Goal: Obtain resource: Download file/media

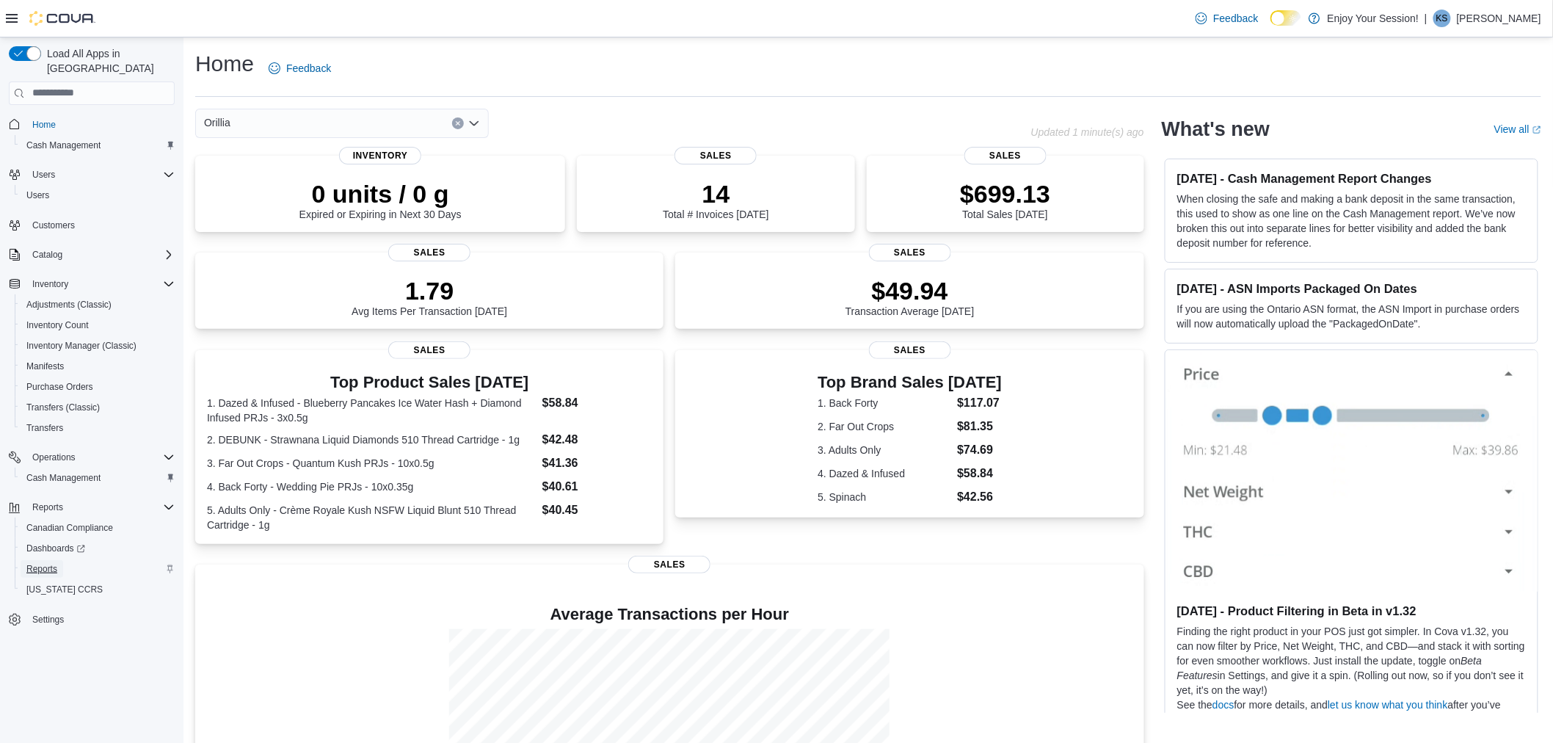
click at [47, 563] on span "Reports" at bounding box center [41, 569] width 31 height 12
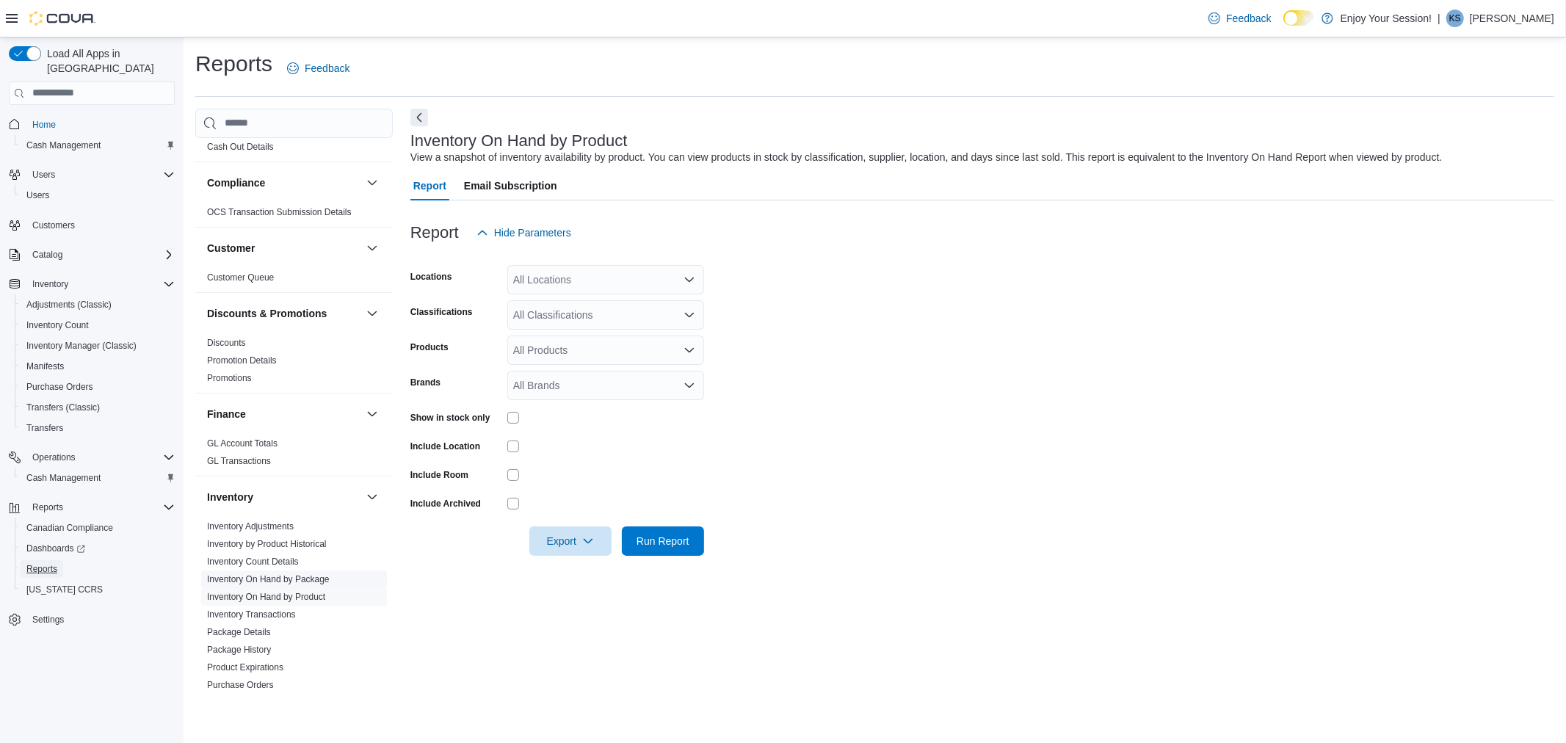
scroll to position [81, 0]
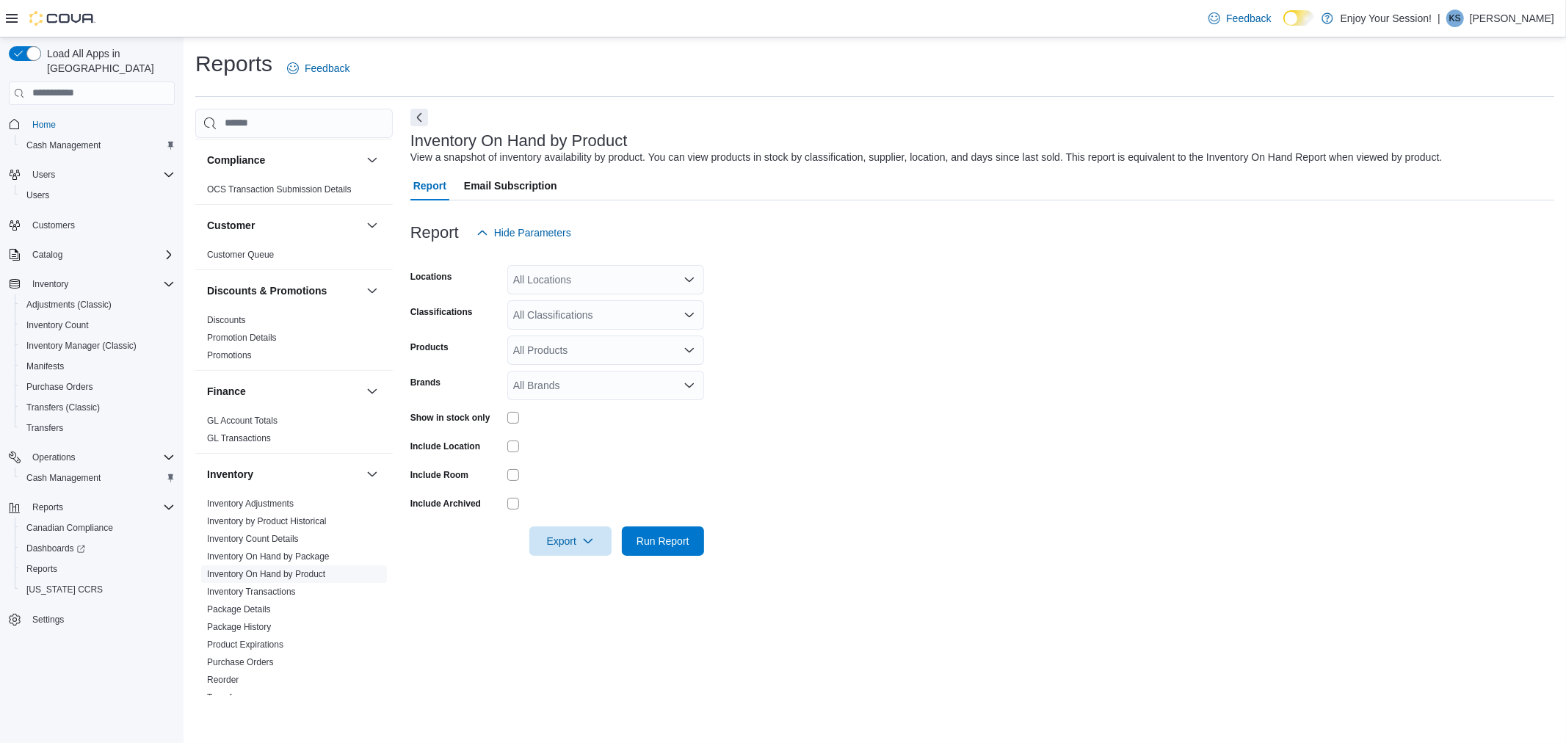
click at [255, 569] on link "Inventory On Hand by Product" at bounding box center [266, 574] width 118 height 10
click at [689, 275] on icon "Open list of options" at bounding box center [690, 280] width 12 height 12
type input "****"
click at [606, 301] on div "Orillia" at bounding box center [605, 304] width 179 height 15
click at [934, 374] on form "Locations [GEOGRAPHIC_DATA] Combo box. Selected. [GEOGRAPHIC_DATA]. Press Backs…" at bounding box center [982, 401] width 1144 height 308
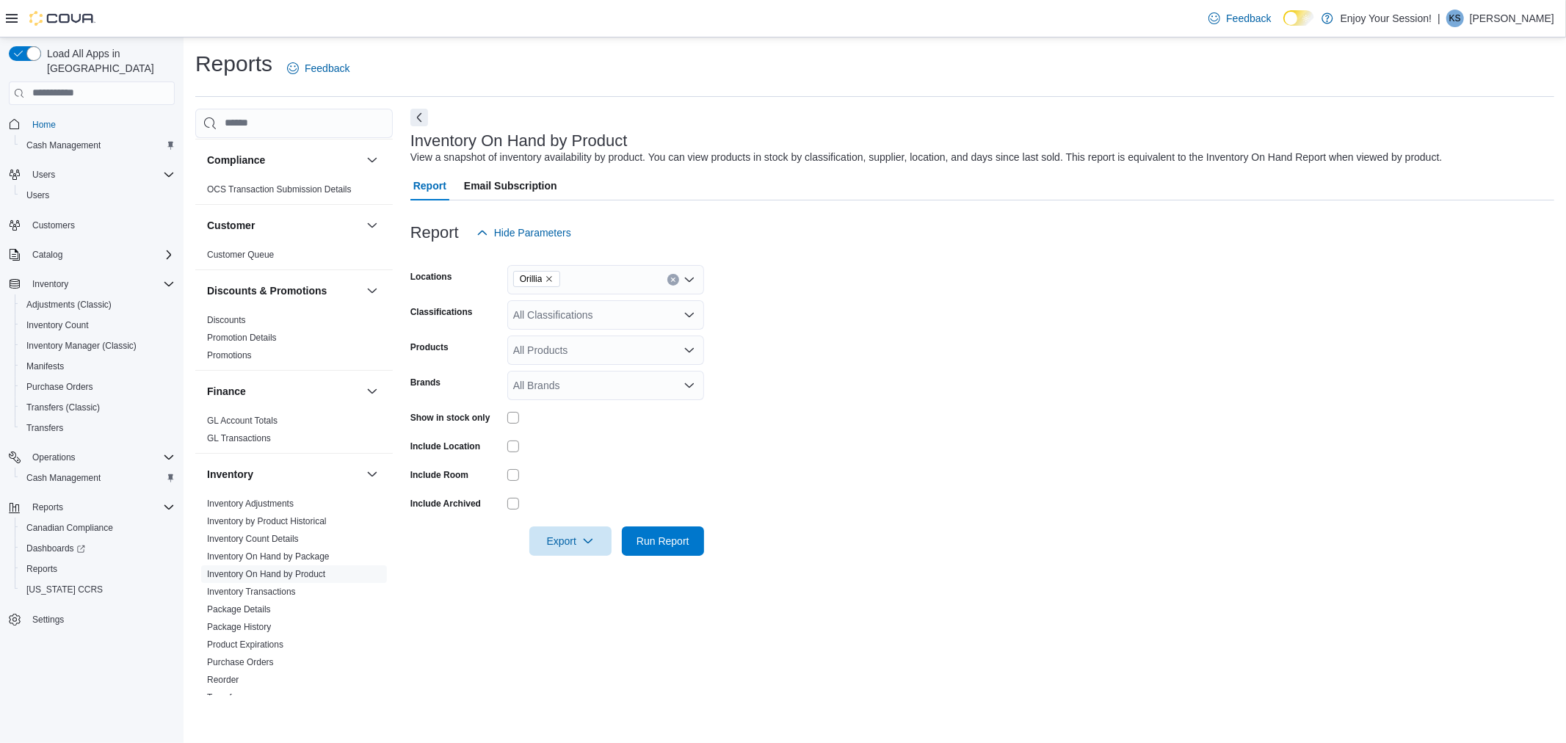
click at [696, 310] on div "All Classifications" at bounding box center [605, 314] width 197 height 29
click at [694, 311] on icon "Close list of options" at bounding box center [690, 315] width 12 height 12
click at [691, 311] on icon "Open list of options" at bounding box center [690, 315] width 12 height 12
click at [527, 358] on icon "Choose from the following options" at bounding box center [529, 362] width 12 height 12
click at [555, 419] on span "Pre-Roll" at bounding box center [557, 424] width 37 height 15
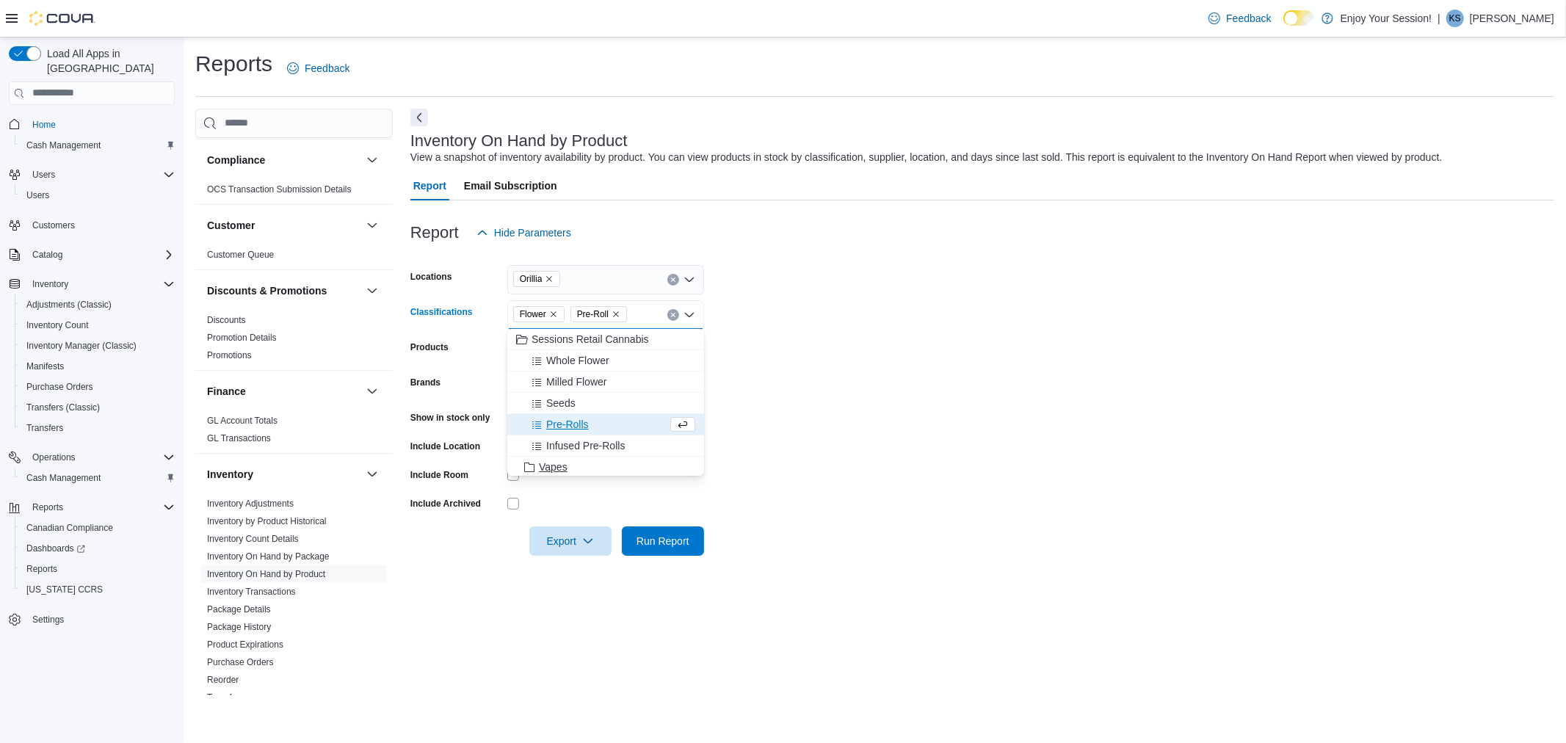
click at [555, 467] on span "Vapes" at bounding box center [553, 467] width 29 height 15
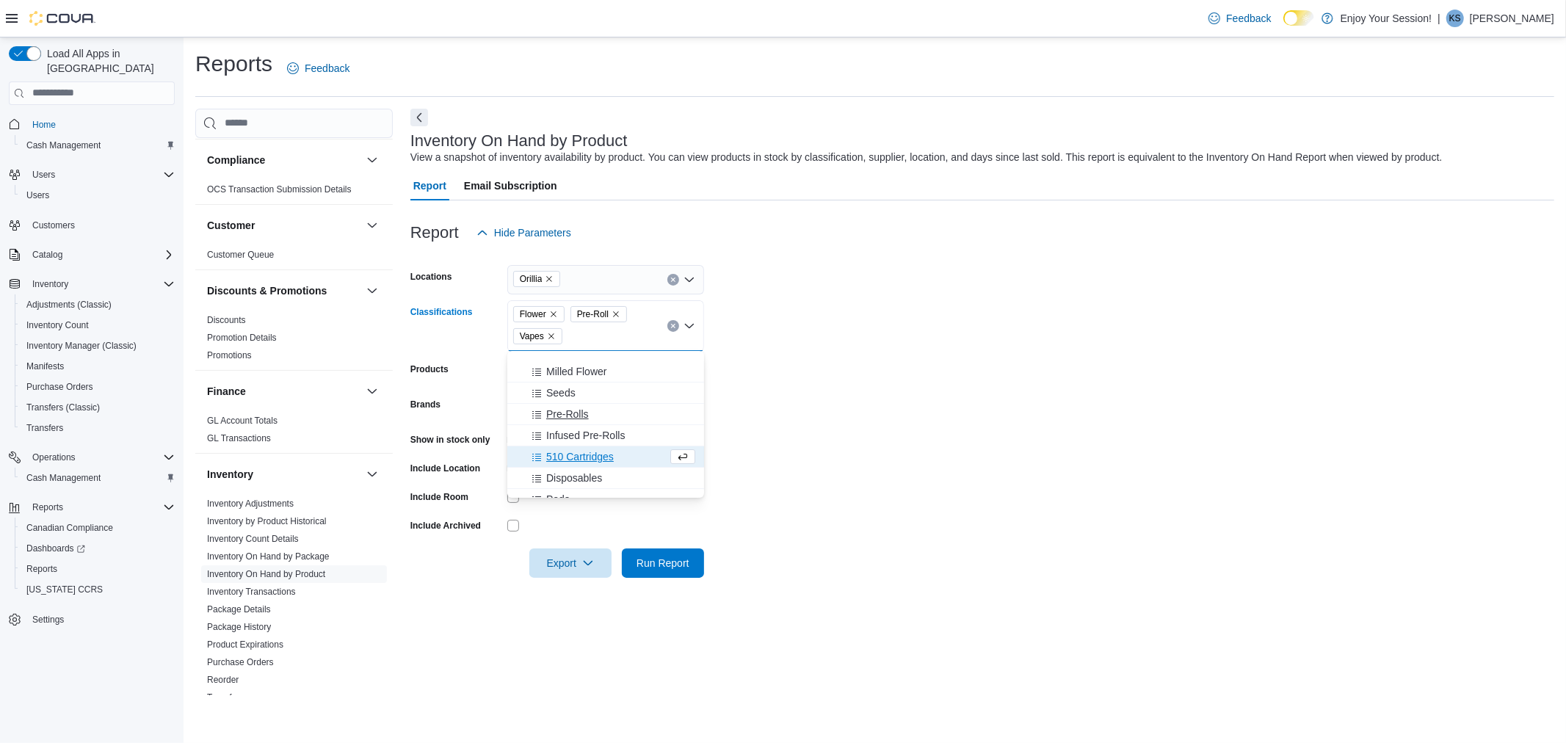
scroll to position [84, 0]
click at [569, 467] on span "Edibles" at bounding box center [556, 469] width 34 height 15
click at [583, 411] on span "Concentrates" at bounding box center [569, 412] width 61 height 15
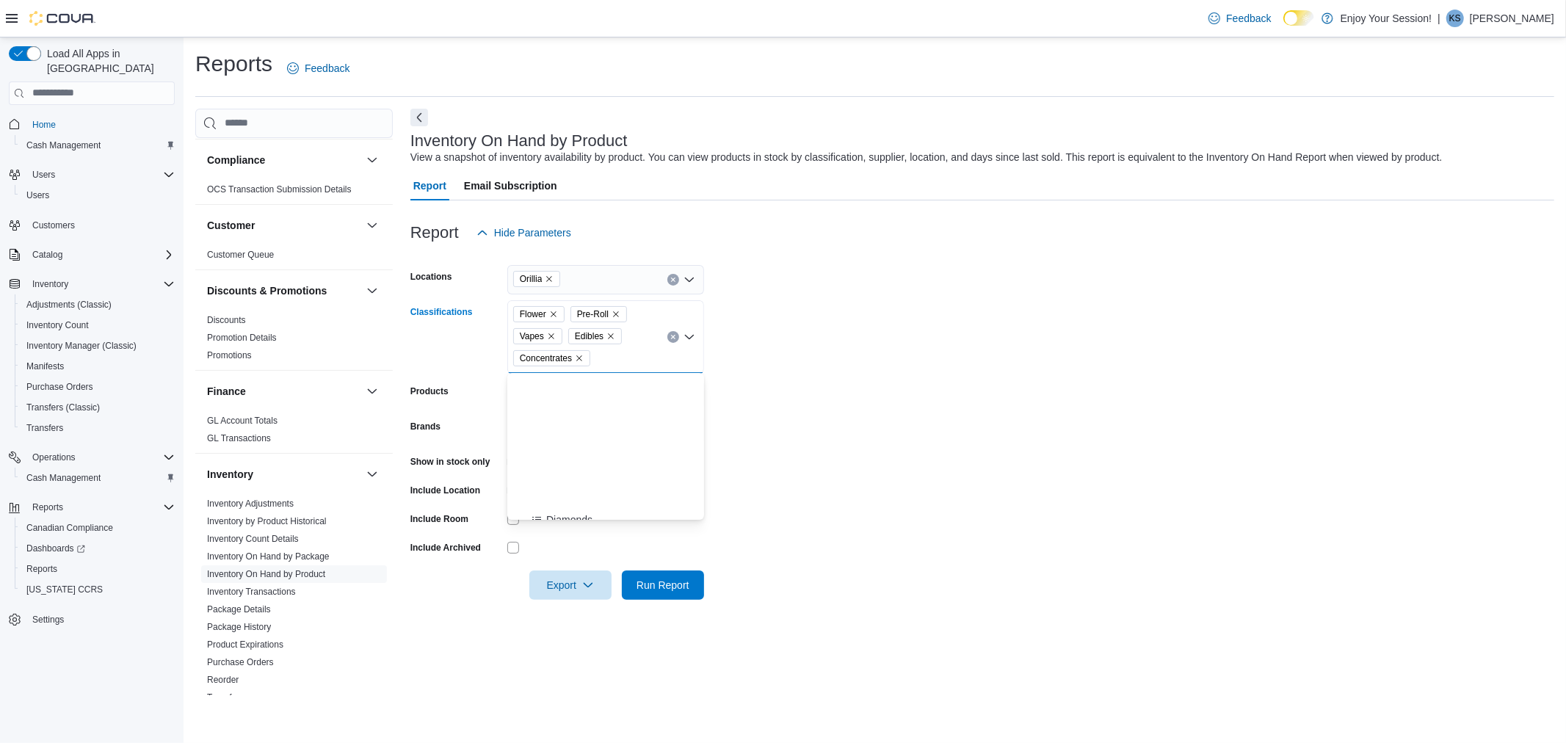
scroll to position [410, 0]
click at [588, 398] on span "Oils & Capsules" at bounding box center [575, 399] width 73 height 15
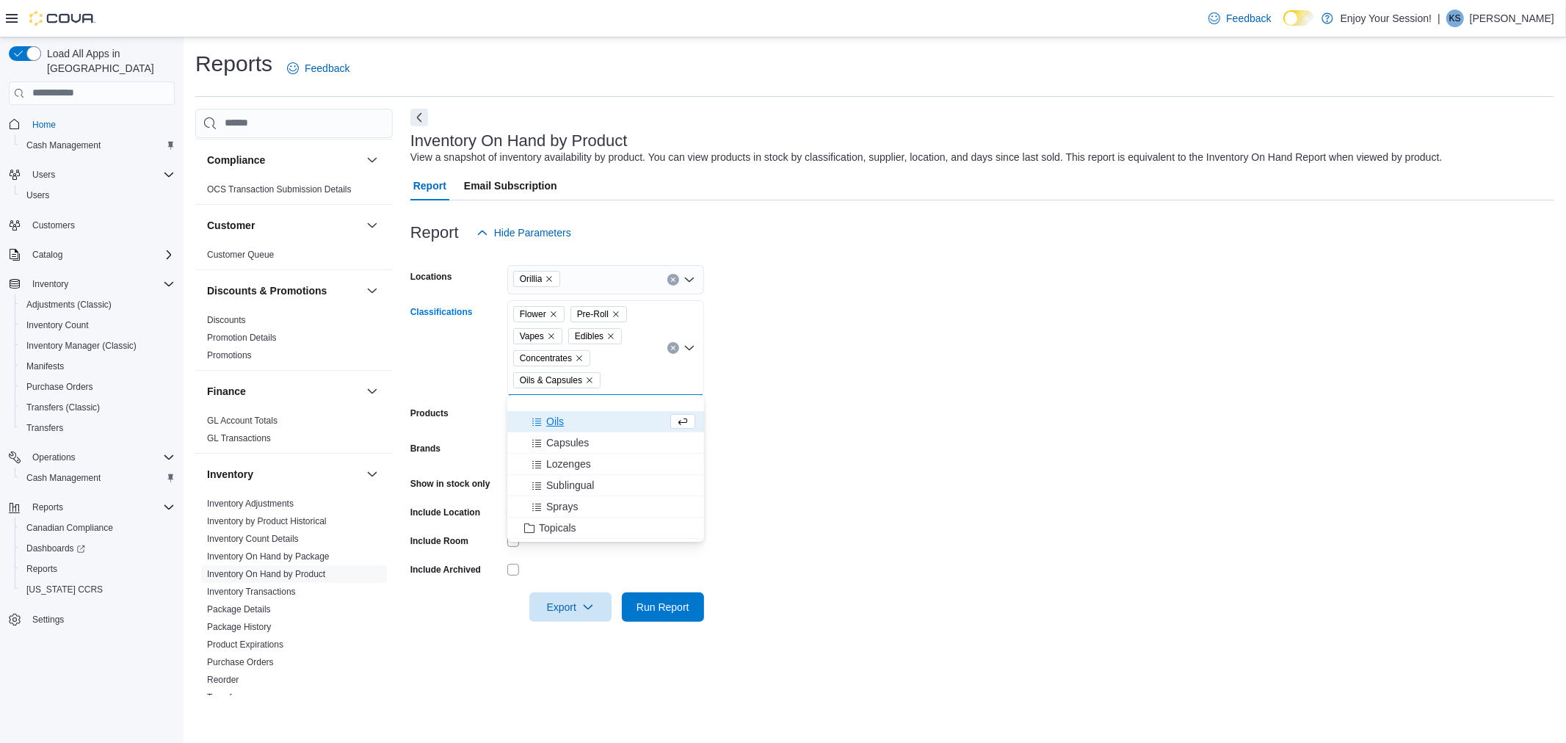
scroll to position [492, 0]
click at [544, 444] on span "Topicals" at bounding box center [557, 445] width 37 height 15
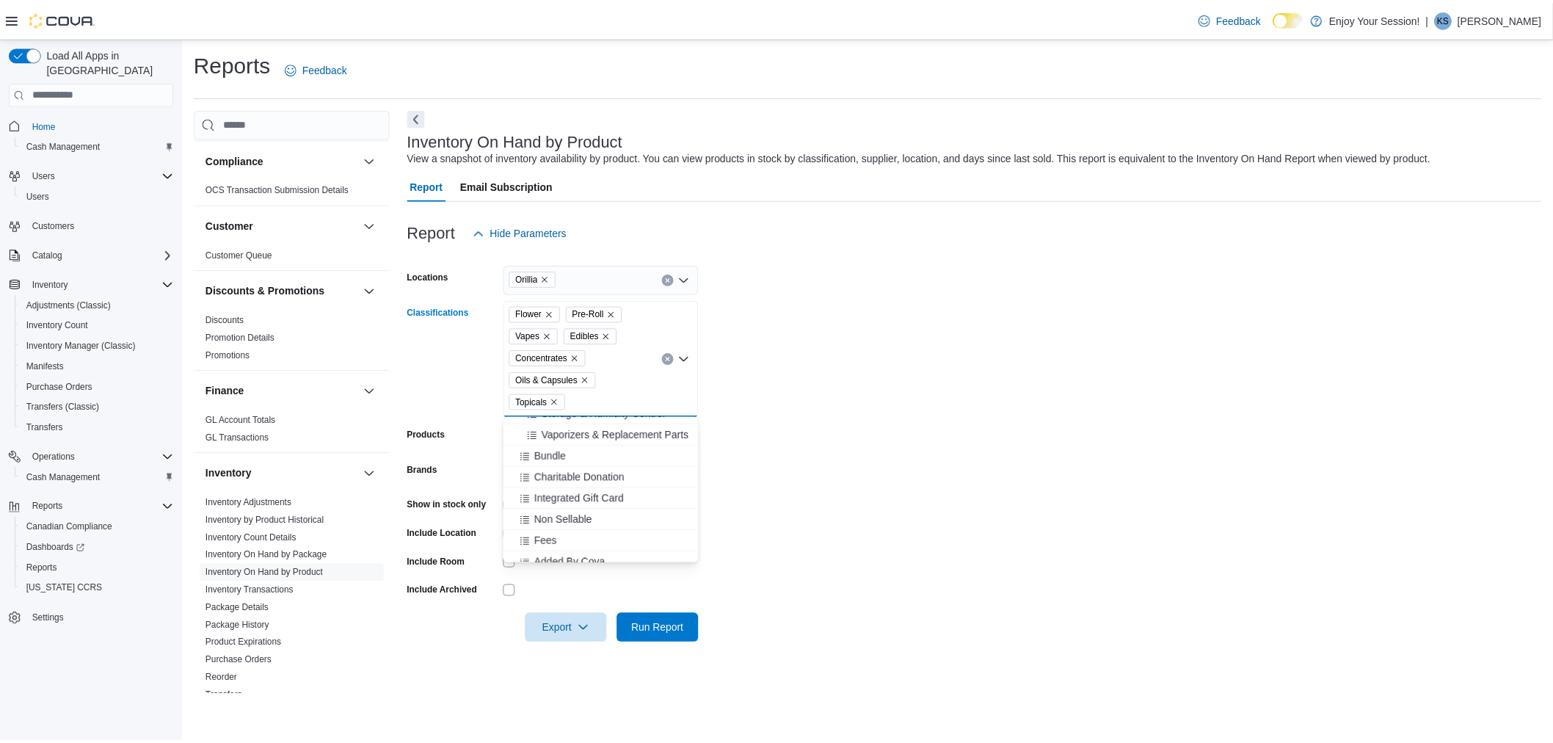
scroll to position [1172, 0]
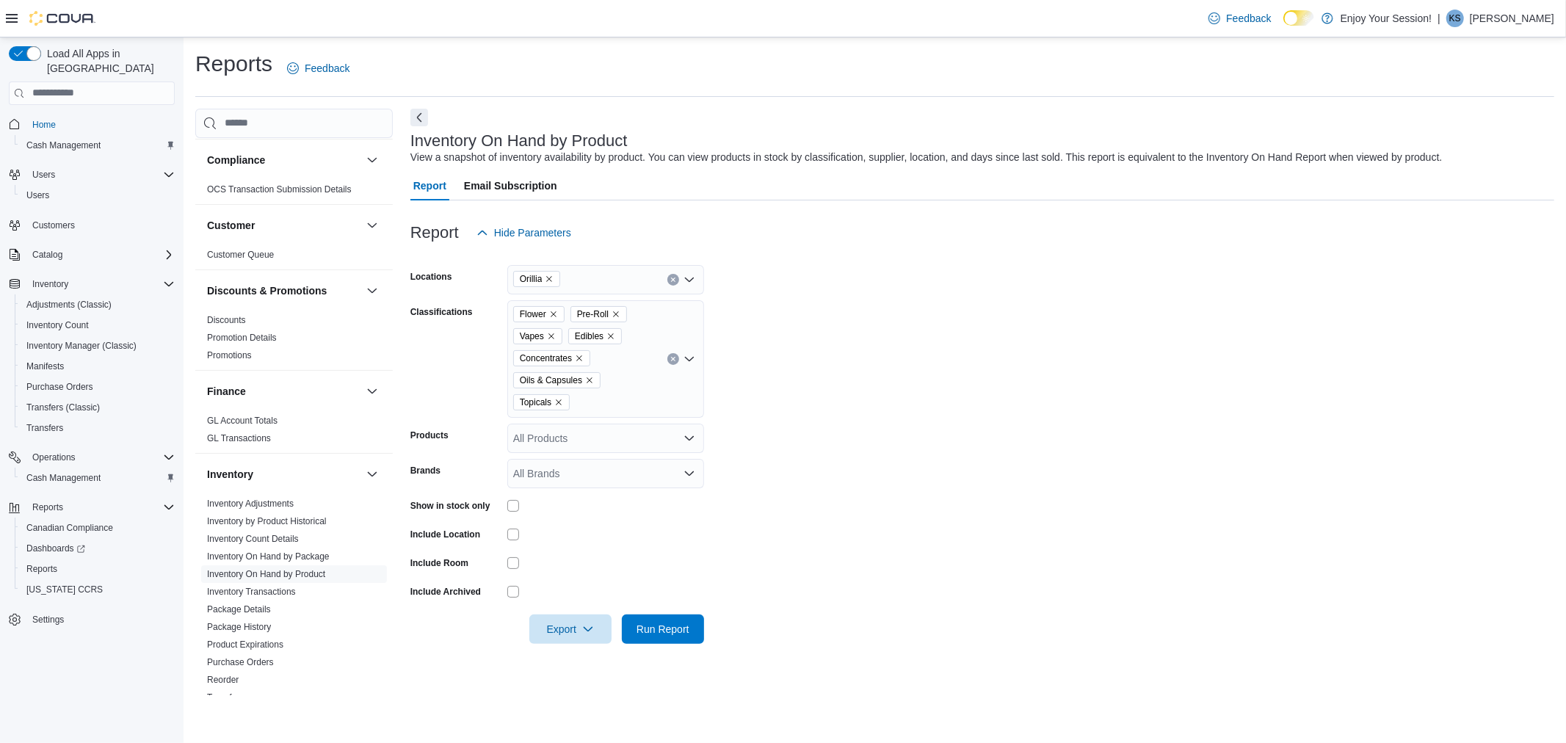
click at [808, 596] on form "Locations Orillia Classifications Flower Pre-Roll Vapes Edibles Concentrates Oi…" at bounding box center [982, 445] width 1144 height 396
click at [667, 634] on span "Run Report" at bounding box center [663, 628] width 53 height 15
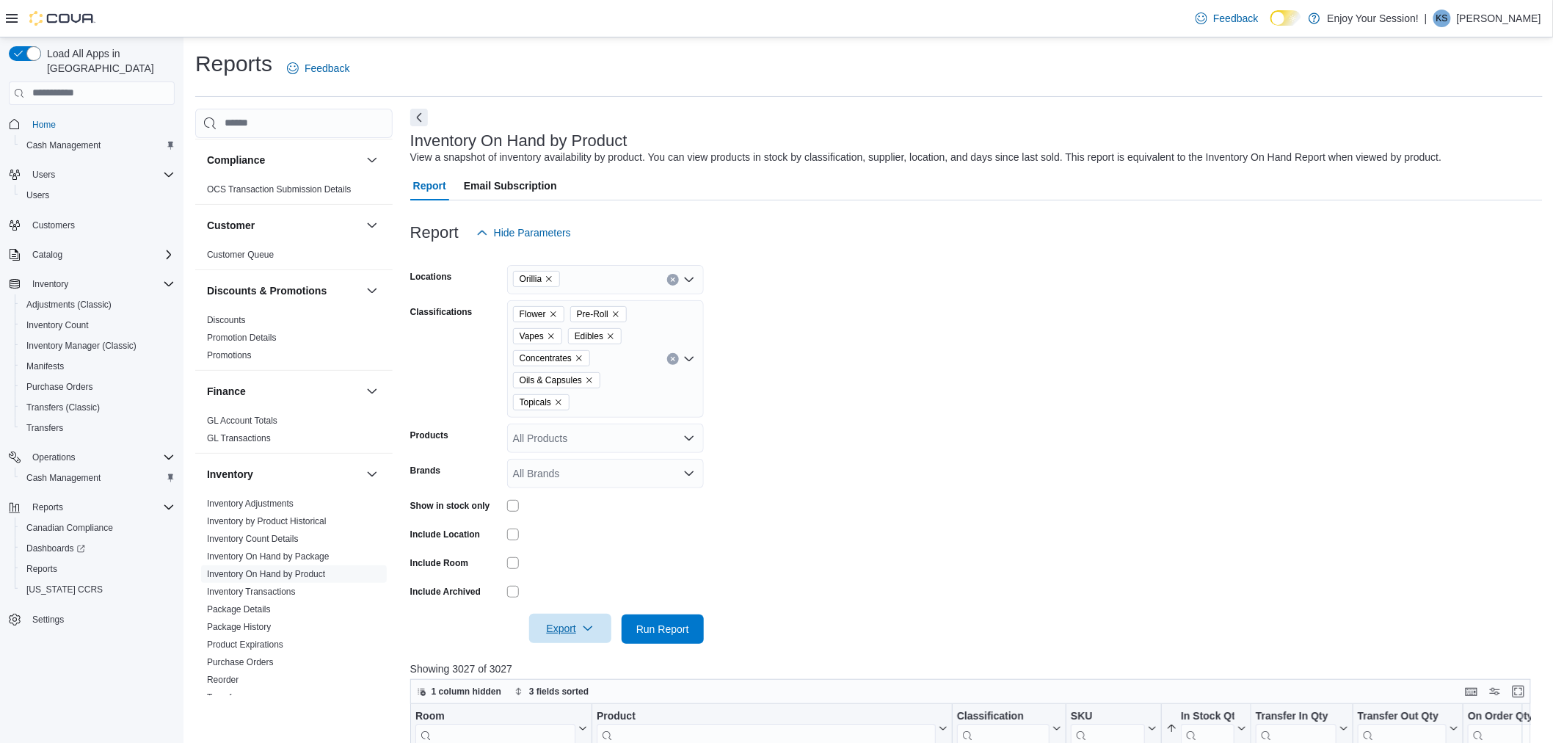
click at [568, 627] on span "Export" at bounding box center [570, 628] width 65 height 29
click at [566, 541] on span "Export to Excel" at bounding box center [570, 539] width 66 height 12
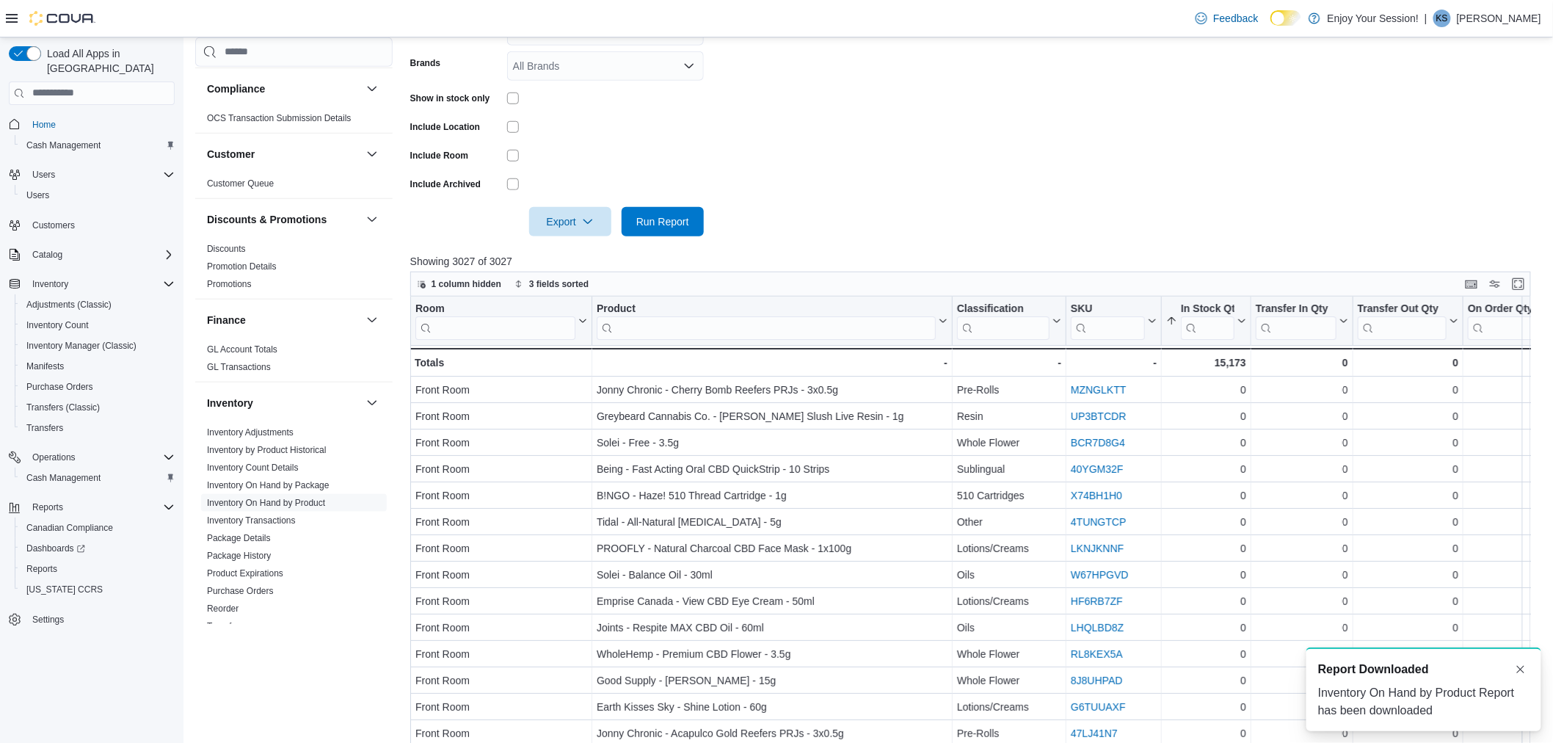
click at [1390, 697] on div "Inventory On Hand by Product Report has been downloaded" at bounding box center [1424, 701] width 211 height 35
